Goal: Find specific page/section: Find specific page/section

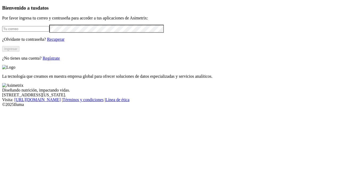
type input "[PERSON_NAME][EMAIL_ADDRESS][PERSON_NAME][DOMAIN_NAME]"
click at [19, 52] on button "Ingresar" at bounding box center [10, 49] width 17 height 6
